Goal: Task Accomplishment & Management: Use online tool/utility

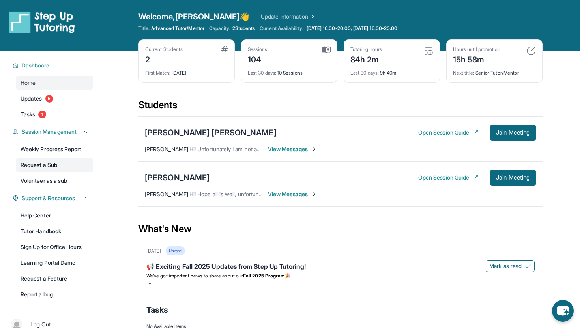
click at [56, 164] on link "Request a Sub" at bounding box center [54, 165] width 77 height 14
click at [37, 162] on link "Request a Sub" at bounding box center [54, 165] width 77 height 14
click at [37, 97] on span "Updates" at bounding box center [32, 99] width 22 height 8
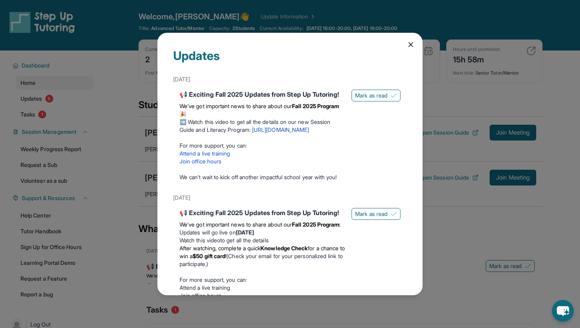
click at [405, 45] on div "Updates [DATE] 📢 Exciting Fall 2025 Updates from Step Up Tutoring! We’ve got im…" at bounding box center [289, 164] width 265 height 262
click at [409, 43] on icon at bounding box center [411, 45] width 8 height 8
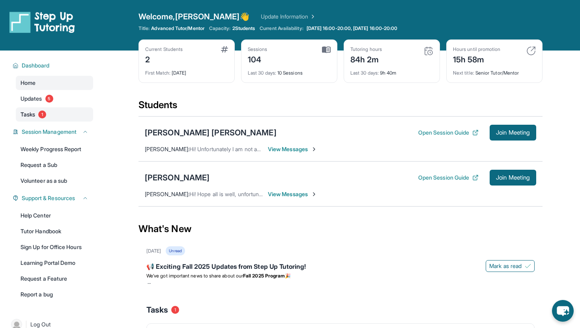
click at [31, 116] on span "Tasks" at bounding box center [28, 114] width 15 height 8
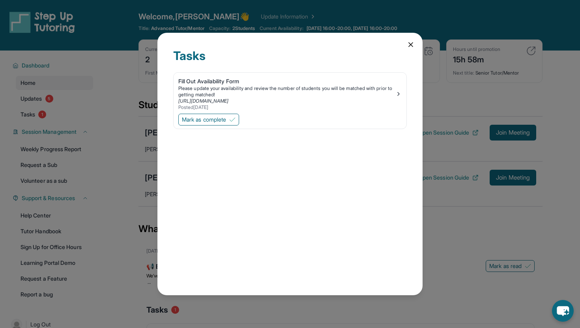
click at [411, 42] on icon at bounding box center [411, 45] width 8 height 8
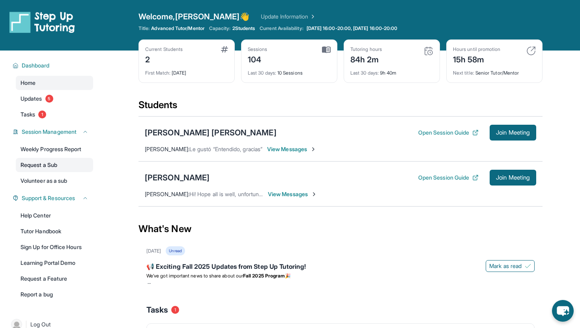
click at [34, 166] on link "Request a Sub" at bounding box center [54, 165] width 77 height 14
click at [282, 195] on span "View Messages" at bounding box center [292, 194] width 49 height 8
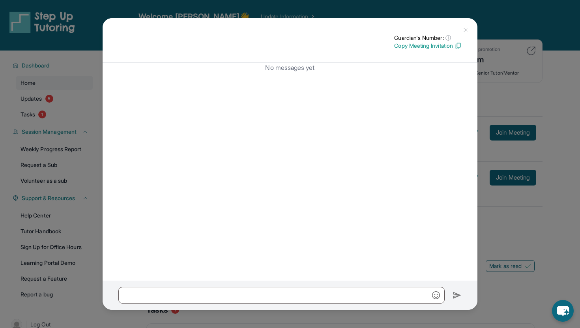
click at [466, 30] on img at bounding box center [466, 30] width 6 height 6
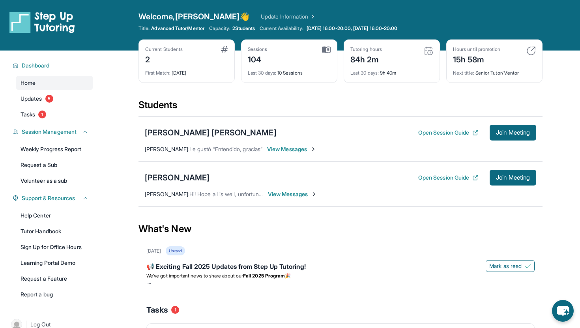
click at [295, 192] on span "View Messages" at bounding box center [292, 194] width 49 height 8
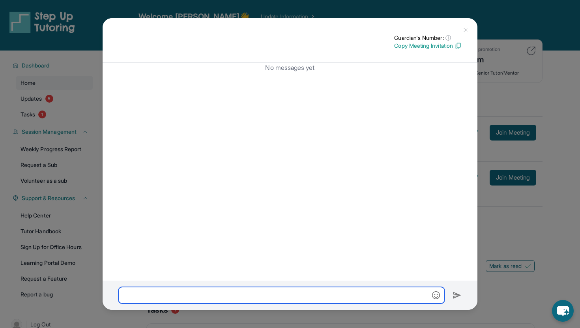
click at [266, 289] on input "text" at bounding box center [281, 295] width 326 height 17
type input "**********"
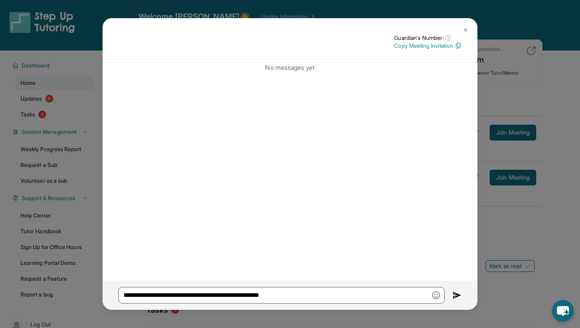
click at [463, 29] on img at bounding box center [466, 30] width 6 height 6
